Goal: Find specific page/section: Find specific page/section

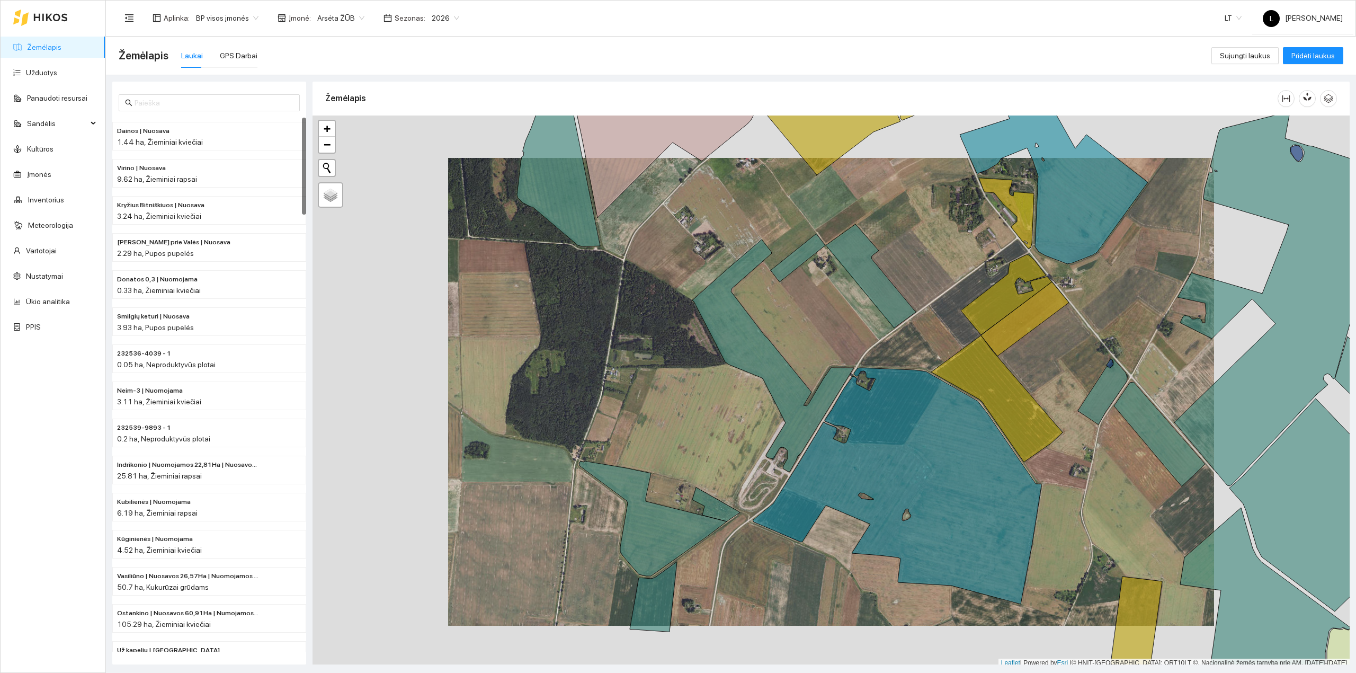
click at [47, 21] on icon at bounding box center [50, 17] width 33 height 7
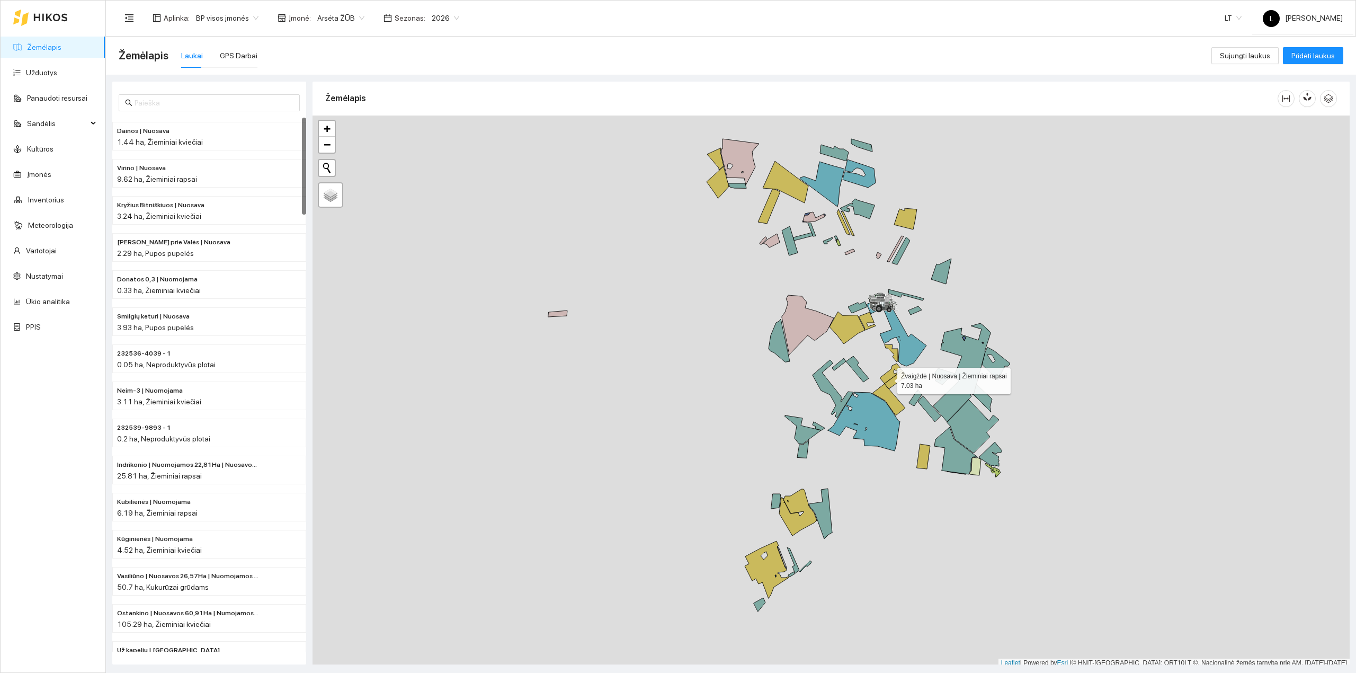
scroll to position [3, 0]
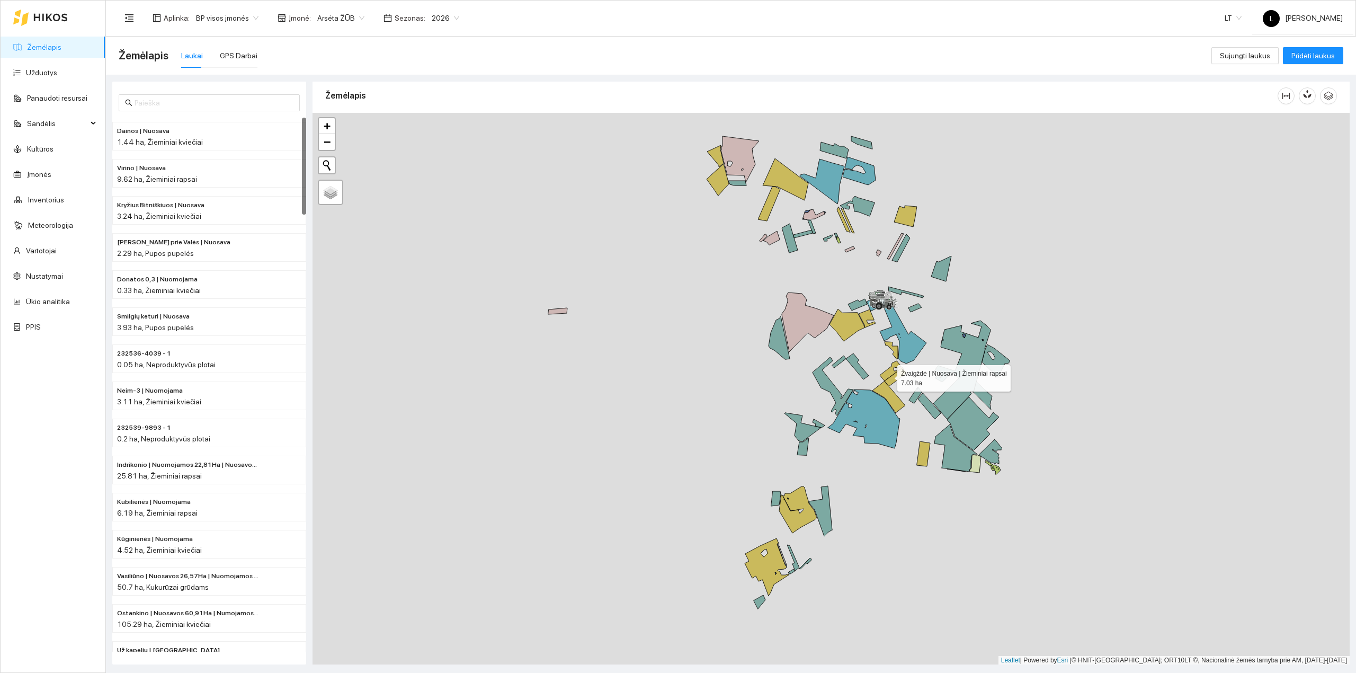
drag, startPoint x: 893, startPoint y: 369, endPoint x: 854, endPoint y: 404, distance: 52.5
click at [880, 381] on icon at bounding box center [891, 371] width 23 height 20
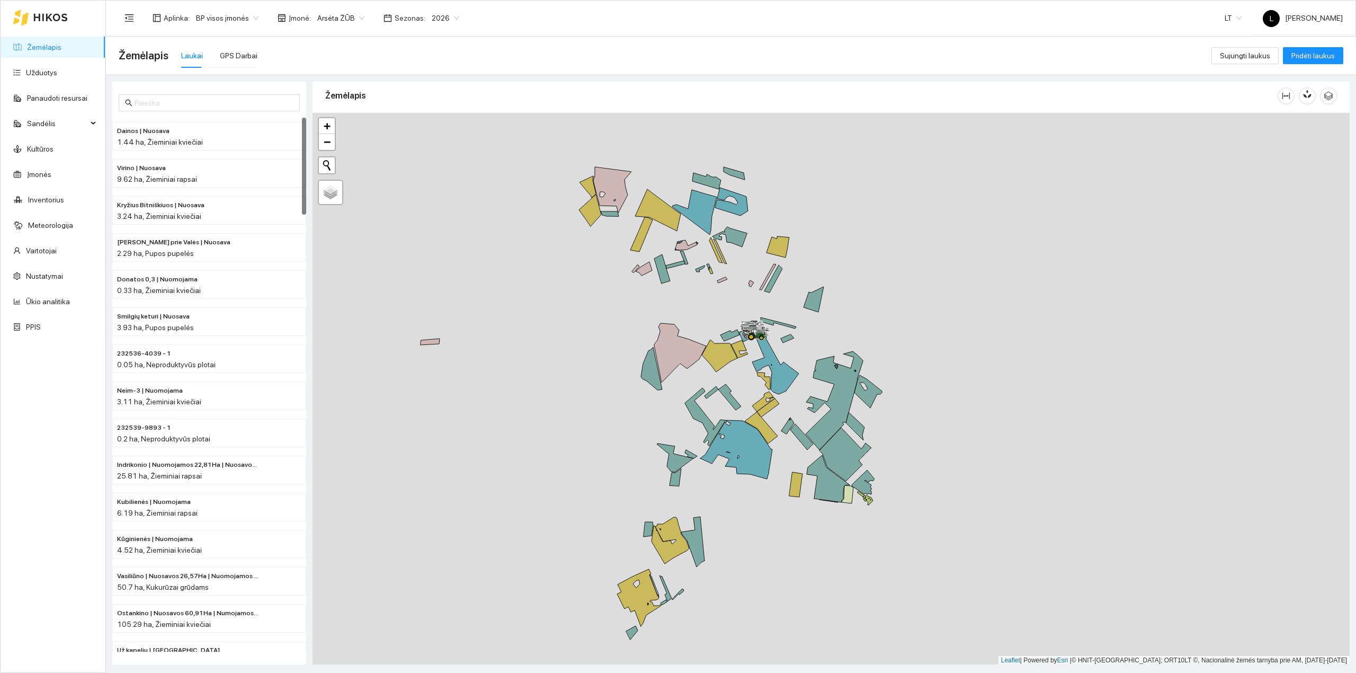
drag, startPoint x: 805, startPoint y: 397, endPoint x: 720, endPoint y: 394, distance: 84.8
click at [725, 394] on icon at bounding box center [729, 397] width 23 height 26
